Goal: Task Accomplishment & Management: Use online tool/utility

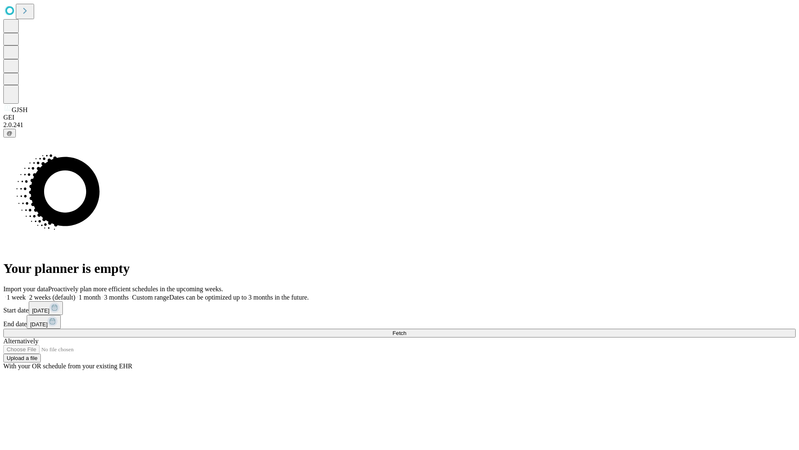
click at [406, 330] on span "Fetch" at bounding box center [399, 333] width 14 height 6
